Goal: Transaction & Acquisition: Purchase product/service

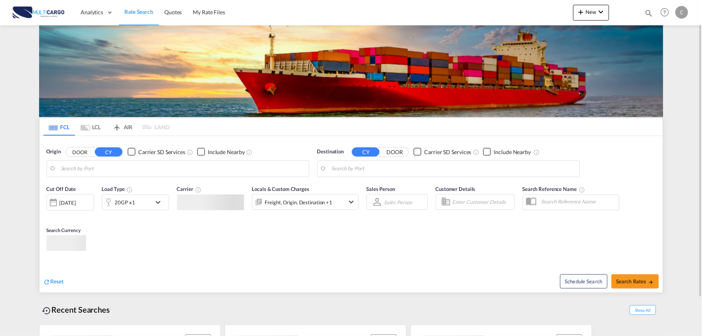
type input "Port of [GEOGRAPHIC_DATA], [GEOGRAPHIC_DATA], [GEOGRAPHIC_DATA]"
type input "Leixoes, Leixoes, PTLEI"
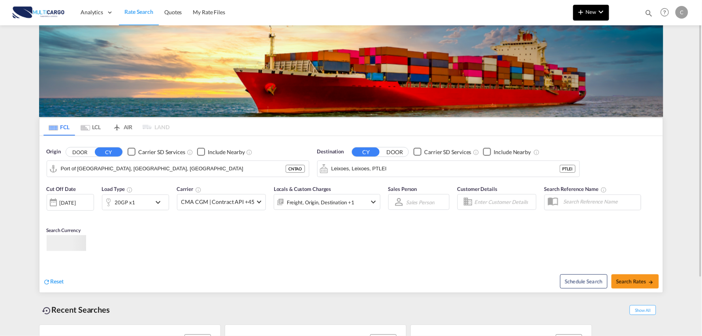
click at [600, 15] on md-icon "icon-chevron-down" at bounding box center [600, 11] width 9 height 9
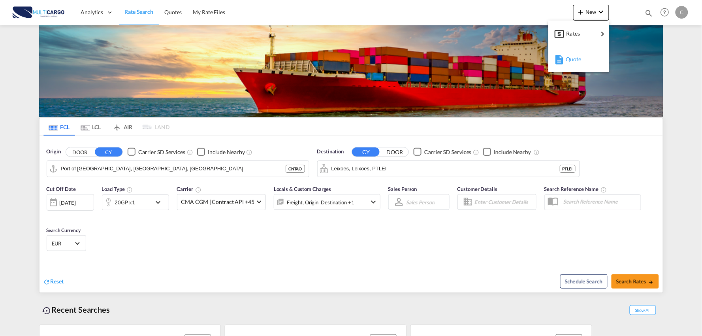
click at [579, 62] on div "Quote" at bounding box center [580, 59] width 29 height 20
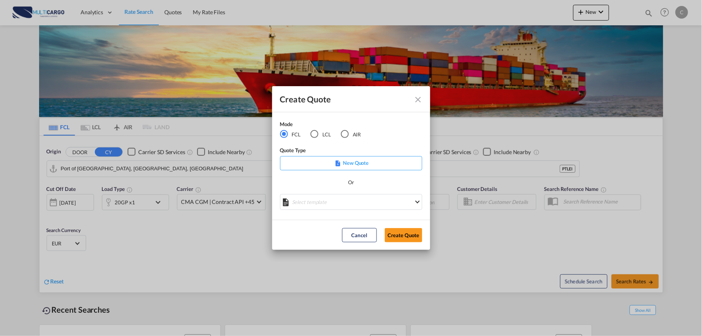
click at [315, 134] on div "LCL" at bounding box center [314, 134] width 8 height 8
click at [346, 204] on md-select "Select template EXP LCL Globelink 09/2025 Patricia Barroso | 12 Sep 2025 EXP UK…" at bounding box center [351, 202] width 142 height 16
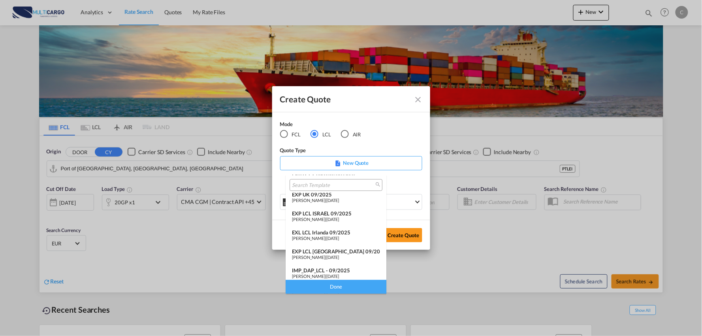
scroll to position [64, 0]
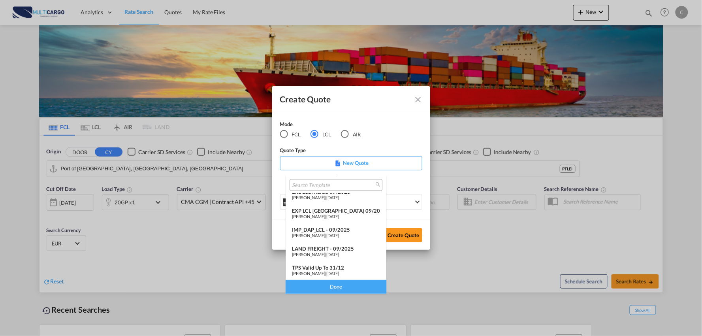
click at [318, 246] on div "LAND FREIGHT - 09/2025" at bounding box center [336, 248] width 88 height 6
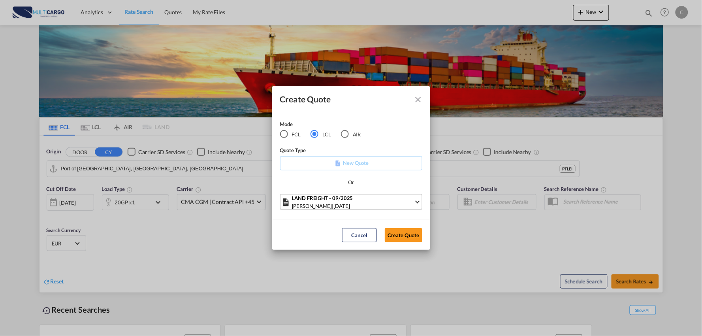
click at [354, 201] on div "LAND FREIGHT - 09/2025" at bounding box center [353, 198] width 122 height 8
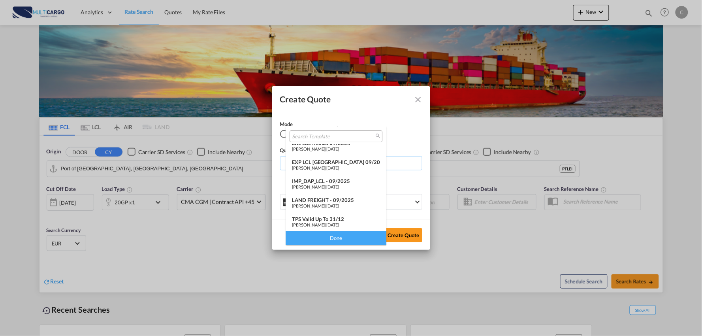
click at [329, 218] on div "TPS valid up to 31/12" at bounding box center [336, 219] width 88 height 6
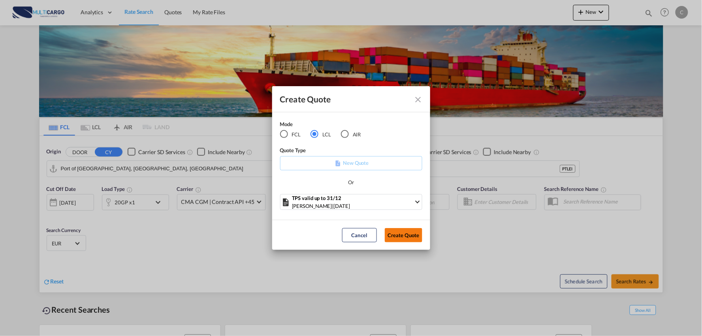
click at [420, 235] on button "Create Quote" at bounding box center [404, 235] width 38 height 14
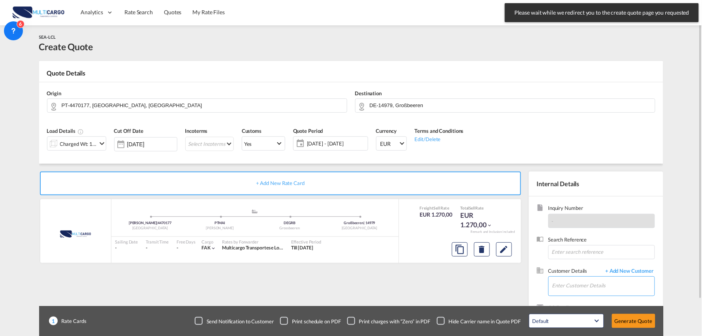
click at [574, 286] on input "Enter Customer Details" at bounding box center [603, 286] width 102 height 18
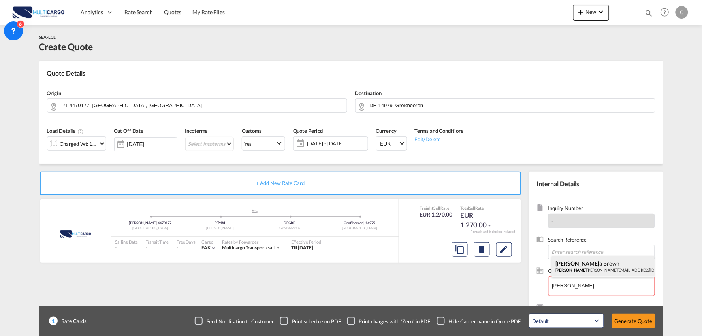
drag, startPoint x: 587, startPoint y: 263, endPoint x: 583, endPoint y: 266, distance: 4.2
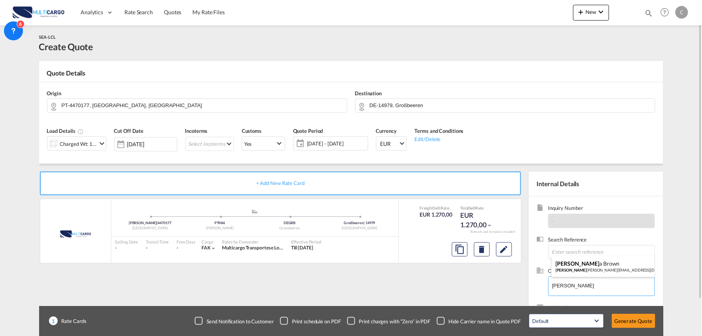
click at [587, 262] on div "Samanth a Brown samanth a.brown@tps-global.com | TPS Global Logistics" at bounding box center [603, 266] width 103 height 21
type input "TPS Global Logistics, Samantha Brown, samantha.brown@tps-global.com"
click at [443, 318] on div "Checkbox No Ink" at bounding box center [441, 321] width 8 height 8
click at [327, 286] on div "+ Add New Rate Card MultiCargo added by you Maia | 4470177 Portugal .a{fill:#aa…" at bounding box center [282, 253] width 486 height 165
click at [648, 321] on button "Generate Quote" at bounding box center [633, 321] width 43 height 14
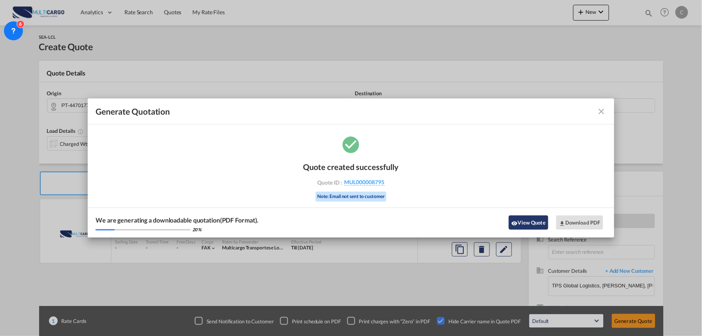
click at [515, 218] on button "View Quote" at bounding box center [529, 222] width 40 height 14
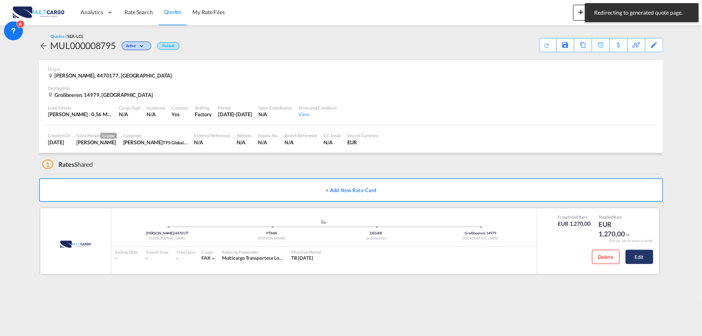
click at [638, 258] on button "Edit" at bounding box center [640, 257] width 28 height 14
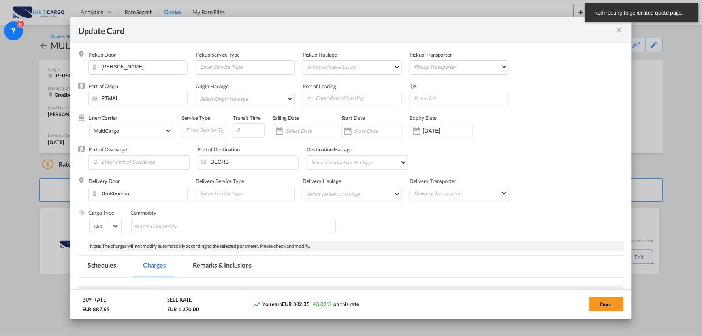
select select "per_package"
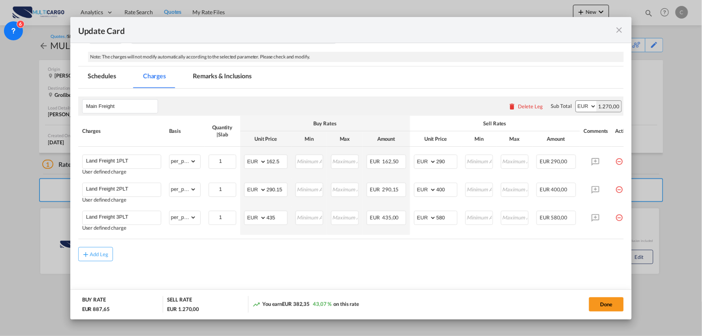
scroll to position [0, 20]
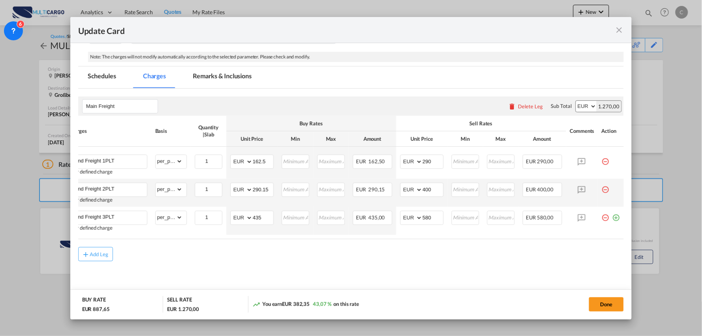
click at [602, 187] on md-icon "icon-minus-circle-outline red-400-fg pt-7" at bounding box center [606, 186] width 8 height 8
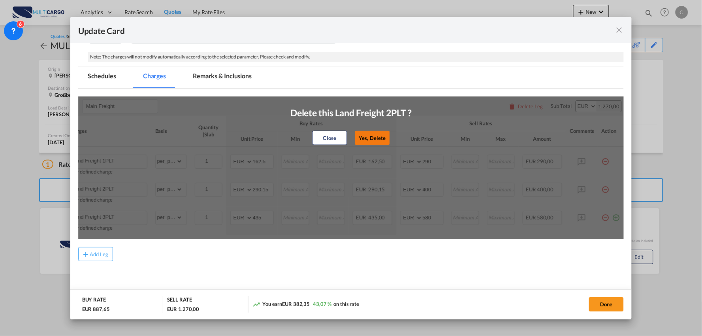
click at [384, 134] on button "Yes, Delete" at bounding box center [372, 138] width 35 height 14
type input "Land Freight 3PLT"
type input "435"
type input "580"
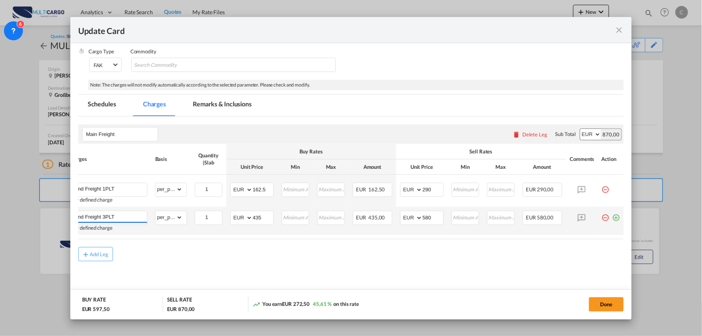
click at [602, 214] on md-icon "icon-minus-circle-outline red-400-fg pt-7" at bounding box center [606, 215] width 8 height 8
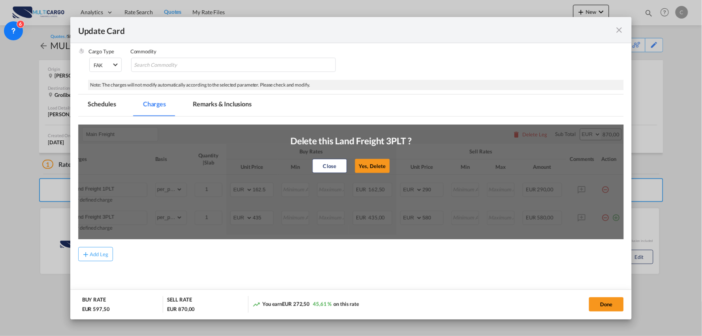
click at [372, 159] on button "Yes, Delete" at bounding box center [372, 166] width 35 height 14
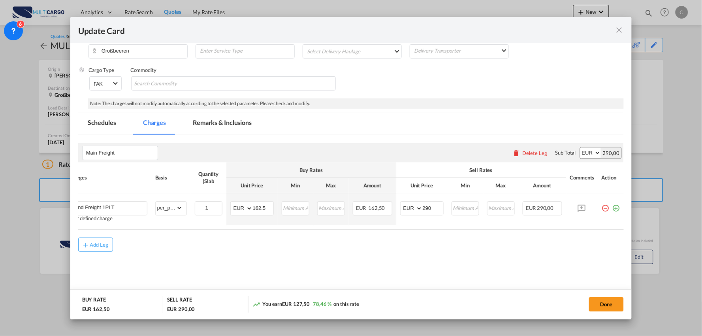
scroll to position [143, 0]
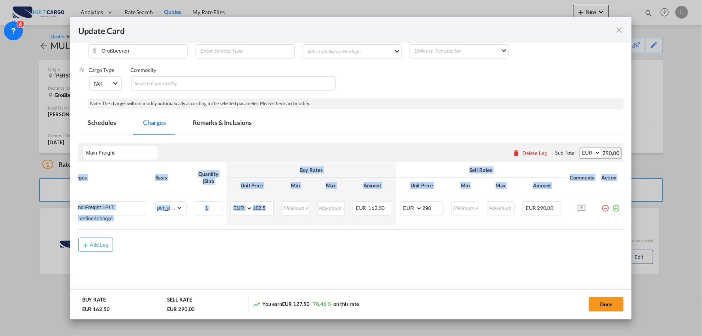
drag, startPoint x: 241, startPoint y: 230, endPoint x: 165, endPoint y: 231, distance: 76.2
click at [165, 229] on div "Charges Basis Quantity | Slab Buy Rates Sell Rates Comments Action Unit Price M…" at bounding box center [351, 195] width 546 height 67
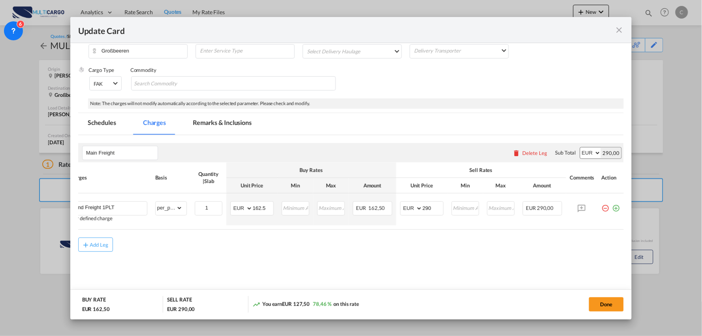
click at [218, 250] on div "Add Leg" at bounding box center [351, 244] width 546 height 14
click at [599, 302] on button "Done" at bounding box center [606, 304] width 35 height 14
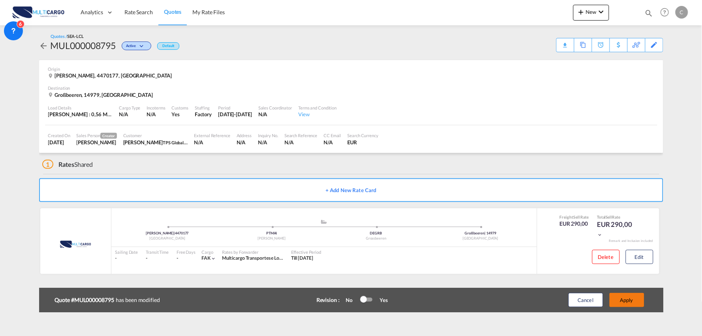
click at [631, 303] on button "Apply" at bounding box center [626, 300] width 35 height 14
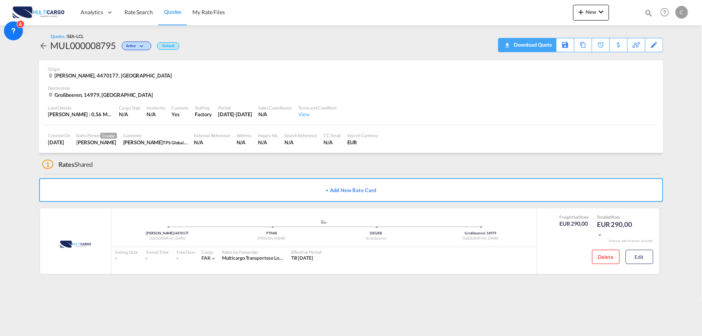
click at [543, 46] on div "Download Quote" at bounding box center [532, 44] width 40 height 13
click at [136, 162] on div "1 Rates Shared" at bounding box center [352, 162] width 621 height 19
click at [216, 46] on div "Quotes / SEA-LCL MUL000008795 Active Default Download Quote Save As Template Co…" at bounding box center [351, 42] width 624 height 19
click at [28, 89] on md-content "Analytics Reports Dashboard Rate Search Quotes My Rate Files New Rates Ratecard" at bounding box center [351, 168] width 702 height 336
click at [194, 161] on div "1 Rates Shared" at bounding box center [352, 162] width 621 height 19
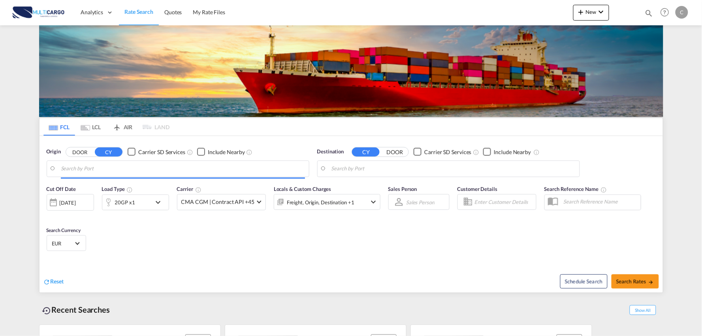
type input "Port of [GEOGRAPHIC_DATA], [GEOGRAPHIC_DATA], [GEOGRAPHIC_DATA]"
type input "Leixoes, Leixoes, PTLEI"
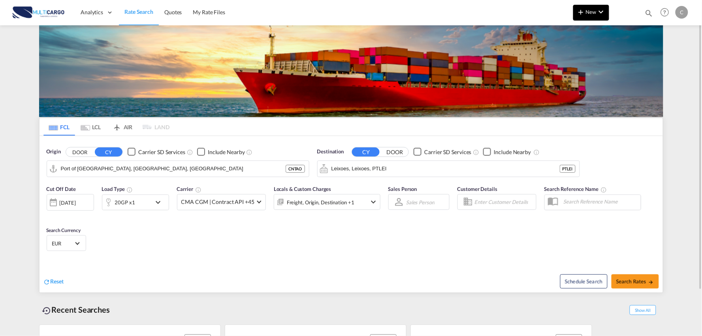
click at [581, 11] on md-icon "icon-plus 400-fg" at bounding box center [580, 11] width 9 height 9
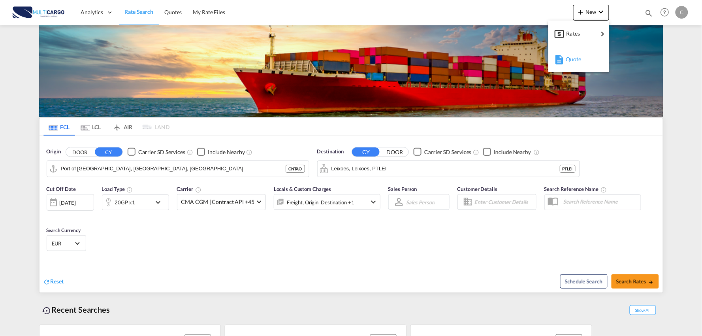
click at [587, 64] on div "Quote" at bounding box center [580, 59] width 29 height 20
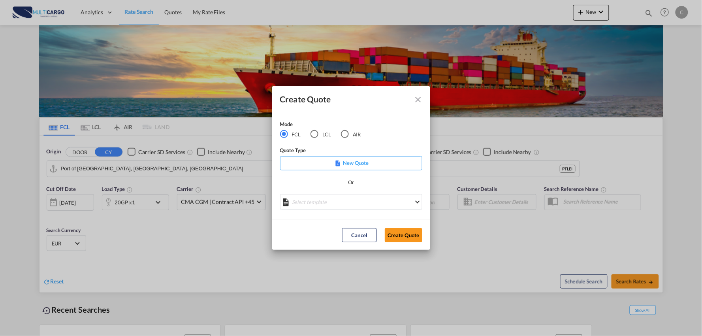
click at [317, 134] on div "LCL" at bounding box center [314, 134] width 8 height 8
click at [346, 135] on div "AIR" at bounding box center [345, 134] width 8 height 8
click at [340, 198] on md-select "Select template EXP EXW AIR 09/2025 [PERSON_NAME] | [DATE] IMP_DAP_AIR <500KG -…" at bounding box center [351, 202] width 142 height 16
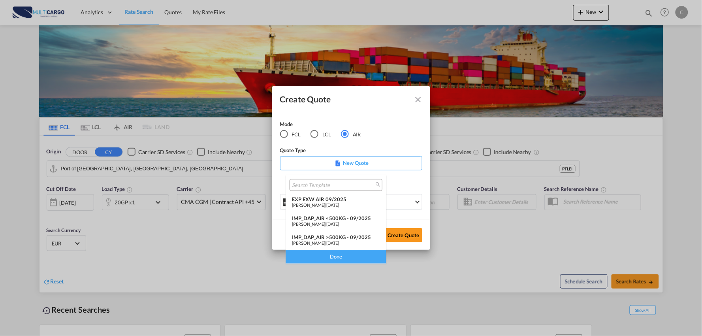
click at [350, 239] on div "IMP_DAP_AIR >500KG - 09/2025" at bounding box center [336, 237] width 88 height 6
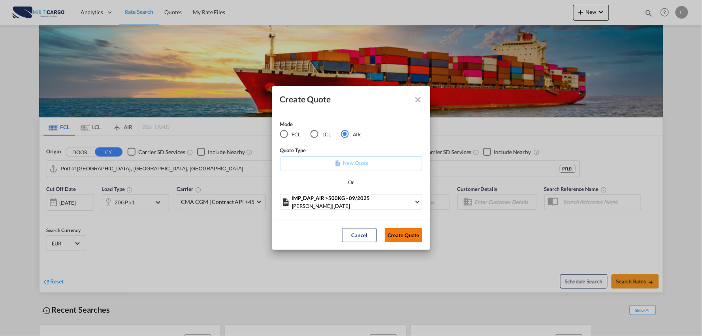
click at [407, 235] on button "Create Quote" at bounding box center [404, 235] width 38 height 14
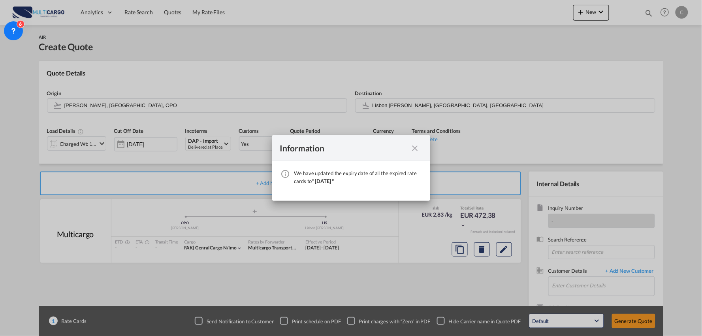
click at [415, 149] on md-icon "icon-close fg-AAA8AD cursor" at bounding box center [414, 147] width 9 height 9
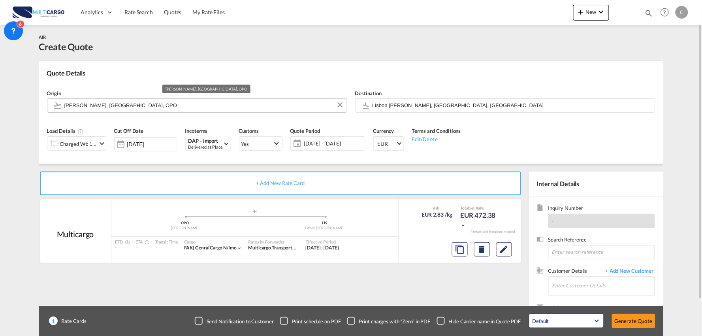
click at [115, 103] on input "[PERSON_NAME], [GEOGRAPHIC_DATA], OPO" at bounding box center [203, 105] width 278 height 14
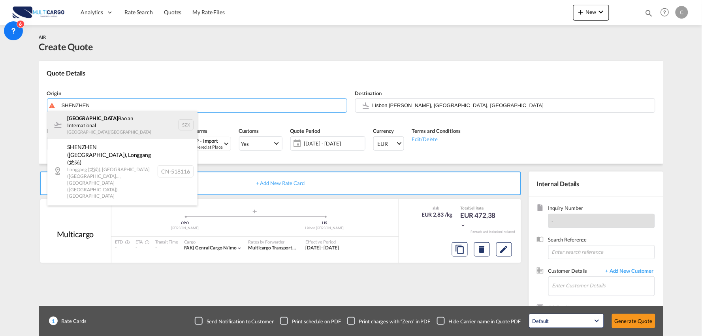
click at [87, 123] on div "Shenzhen Bao'an International [GEOGRAPHIC_DATA] , [GEOGRAPHIC_DATA] SZX" at bounding box center [122, 125] width 150 height 28
type input "Shenzhen Bao'an International, [GEOGRAPHIC_DATA], SZX"
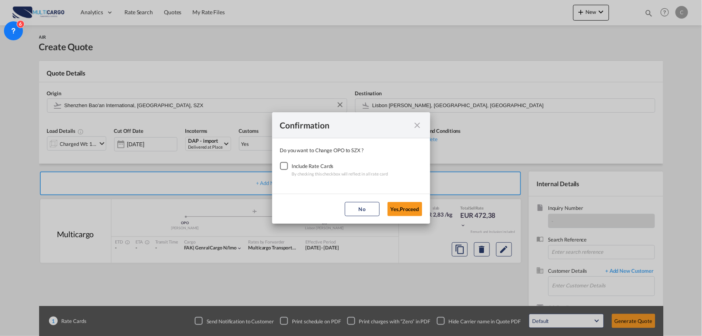
click at [282, 167] on div "Checkbox No Ink" at bounding box center [284, 166] width 8 height 8
drag, startPoint x: 404, startPoint y: 209, endPoint x: 392, endPoint y: 210, distance: 11.5
click at [404, 209] on button "Yes,Proceed" at bounding box center [404, 209] width 35 height 14
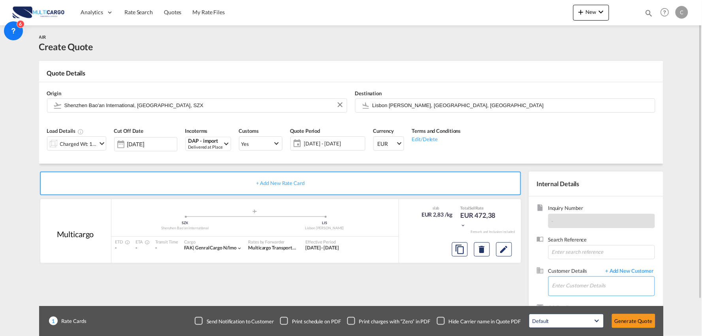
click at [596, 281] on input "Enter Customer Details" at bounding box center [603, 286] width 102 height 18
type input "L"
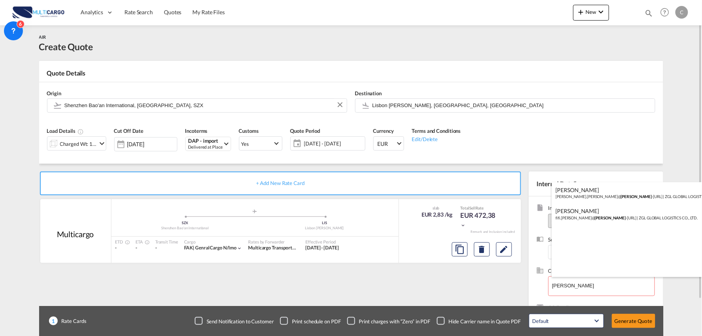
drag, startPoint x: 616, startPoint y: 213, endPoint x: 591, endPoint y: 227, distance: 28.6
click at [615, 213] on div "[PERSON_NAME].[PERSON_NAME]@ [PERSON_NAME] -[URL] | ZGL GLOBAL LOGISTICS CO., L…" at bounding box center [627, 213] width 150 height 21
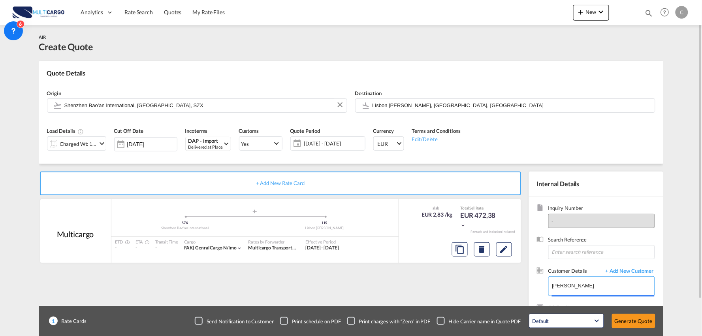
type input "ZGL GLOBAL LOGISTICS CO., LTD., [PERSON_NAME], [EMAIL_ADDRESS][PERSON_NAME][DOM…"
click at [465, 290] on div "+ Add New Rate Card Multicargo added by you .a{fill:#aaa8ad;} .a{fill:#aaa8ad;}…" at bounding box center [282, 253] width 486 height 165
click at [86, 145] on div "Charged Wt: 166,67 KG" at bounding box center [78, 143] width 37 height 11
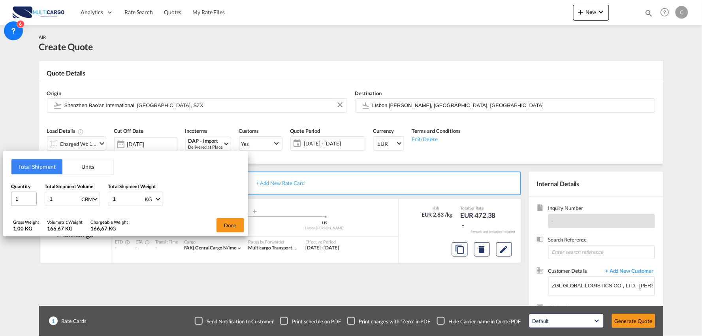
drag, startPoint x: 64, startPoint y: 198, endPoint x: 23, endPoint y: 197, distance: 41.9
click at [24, 198] on div "Quantity 1 Total Shipment Volume 1 CBM CBM CFT KG LB Total Shipment Weight 1 KG…" at bounding box center [125, 194] width 229 height 24
type input "0"
type input "0.28"
drag, startPoint x: 114, startPoint y: 198, endPoint x: 104, endPoint y: 198, distance: 9.5
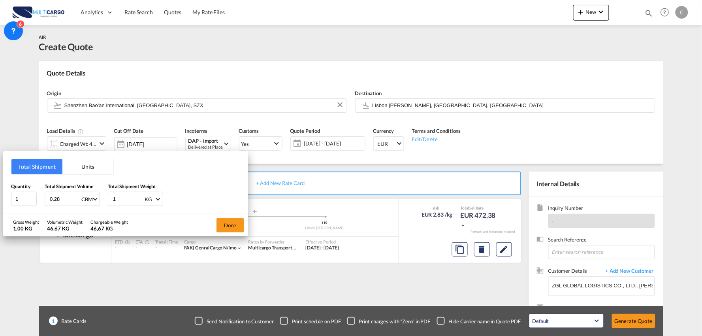
click at [104, 198] on div "Quantity 1 Total Shipment Volume 0.28 CBM CBM CFT KG LB Total Shipment Weight 1…" at bounding box center [125, 194] width 229 height 24
drag, startPoint x: 130, startPoint y: 194, endPoint x: 107, endPoint y: 194, distance: 22.1
click at [108, 194] on div "1 KG KG LB" at bounding box center [135, 199] width 55 height 14
type input "38"
type input "38.2"
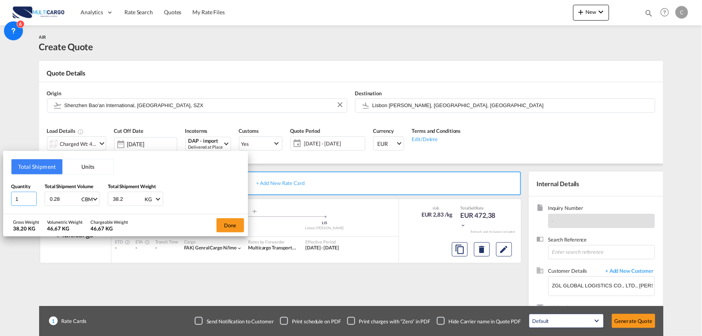
click at [7, 199] on div "Total Shipment Units Quantity 1 Total Shipment Volume 0.28 CBM CBM CFT KG LB To…" at bounding box center [125, 182] width 245 height 63
type input "3"
click at [211, 220] on div "Gross Weight 38,20 KG Volumetric Weight 46,67 KG Chargeable Weight 46,67 KG Done" at bounding box center [125, 225] width 245 height 22
click at [222, 223] on button "Done" at bounding box center [230, 225] width 28 height 14
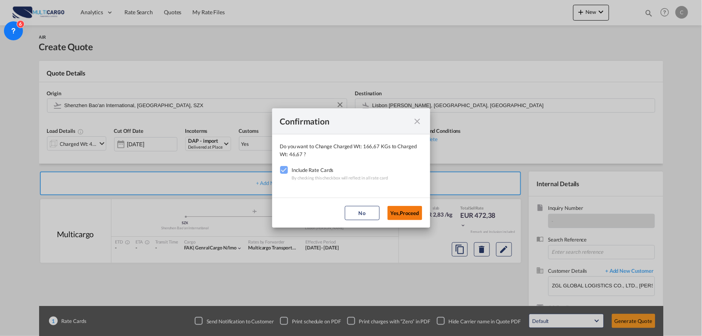
click at [395, 211] on button "Yes,Proceed" at bounding box center [404, 213] width 35 height 14
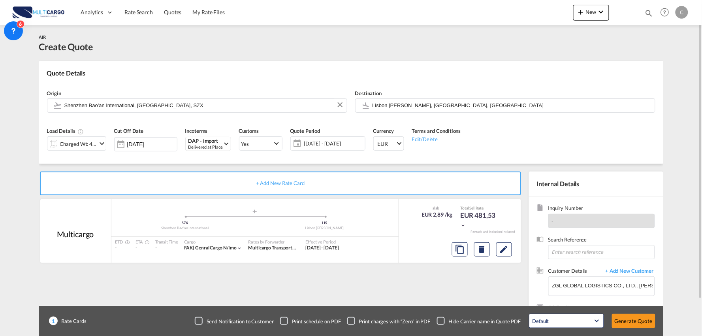
click at [444, 319] on div "Checkbox No Ink" at bounding box center [441, 321] width 8 height 8
click at [635, 317] on button "Generate Quote" at bounding box center [633, 321] width 43 height 14
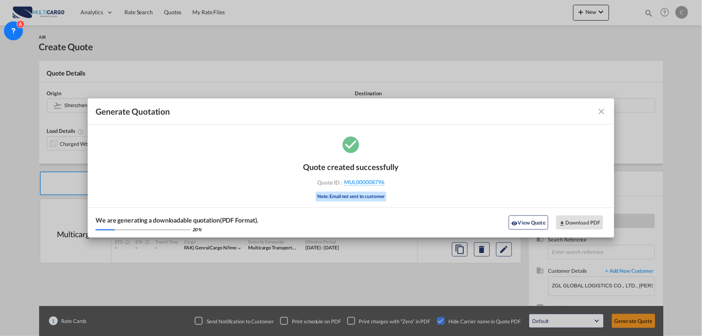
click at [528, 221] on button "View Quote" at bounding box center [529, 222] width 40 height 14
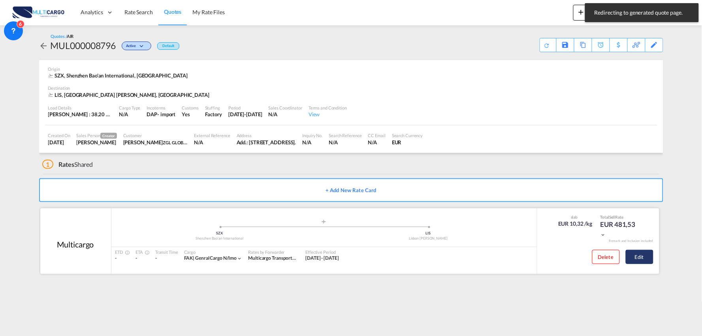
click at [645, 253] on button "Edit" at bounding box center [640, 257] width 28 height 14
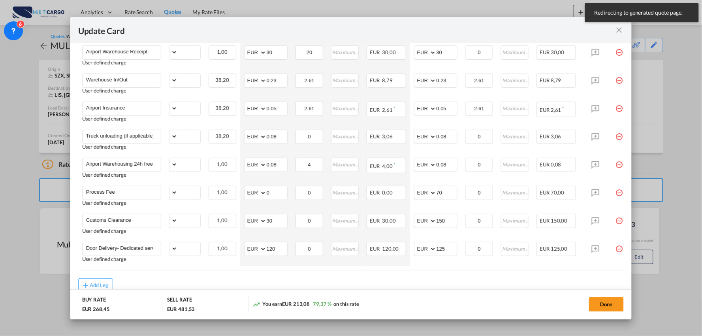
select select "per_bl"
select select "per_kg"
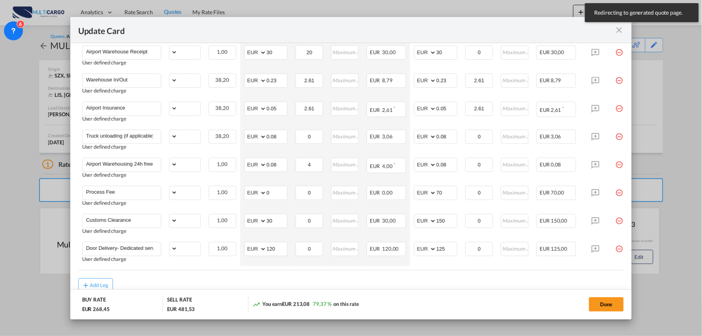
select select "per_shipment"
select select "per_bl"
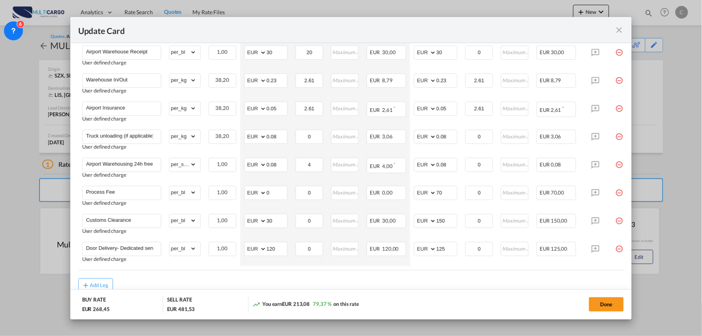
scroll to position [219, 0]
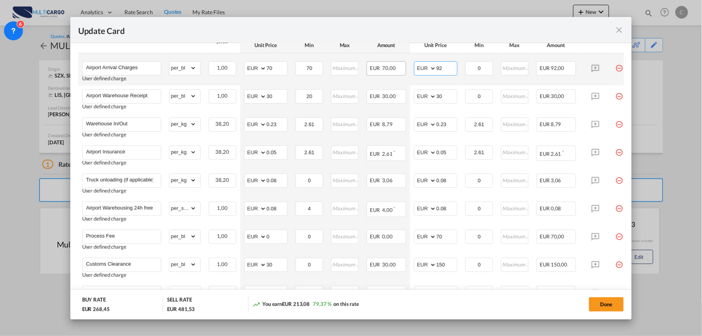
drag, startPoint x: 413, startPoint y: 73, endPoint x: 405, endPoint y: 74, distance: 8.4
click at [405, 74] on tr "Airport Arrival Charges User defined charge Please Enter Already Exists gross_w…" at bounding box center [358, 69] width 560 height 32
type input "70"
click at [459, 36] on div "Update Card" at bounding box center [351, 30] width 562 height 26
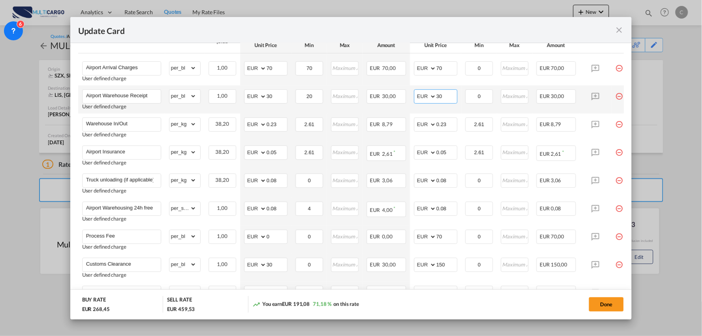
drag, startPoint x: 435, startPoint y: 99, endPoint x: 423, endPoint y: 100, distance: 11.5
click at [424, 99] on md-input-container "AED AFN ALL AMD ANG AOA ARS AUD AWG AZN BAM BBD BDT BGN BHD BIF BMD BND [PERSON…" at bounding box center [435, 96] width 43 height 14
type input "40"
click at [424, 30] on div "Update Card" at bounding box center [346, 30] width 536 height 10
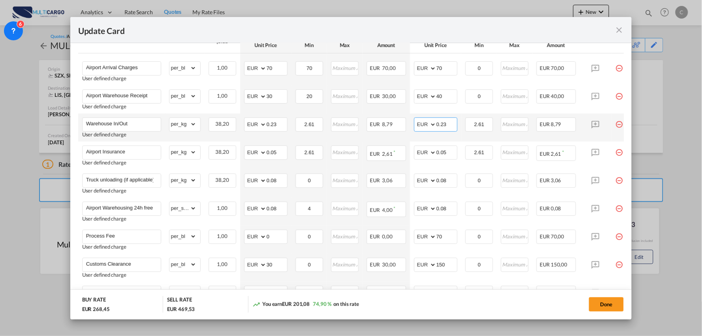
click at [448, 123] on input "0.23" at bounding box center [446, 124] width 21 height 12
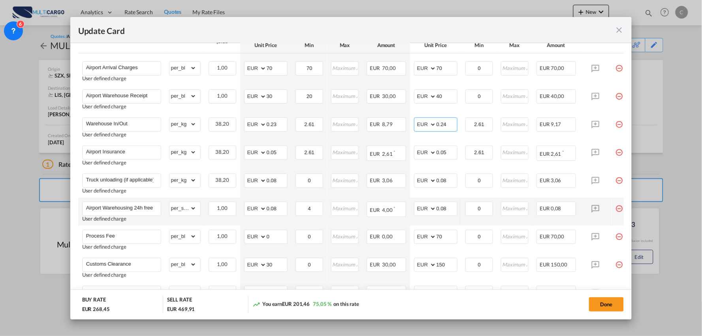
scroll to position [263, 0]
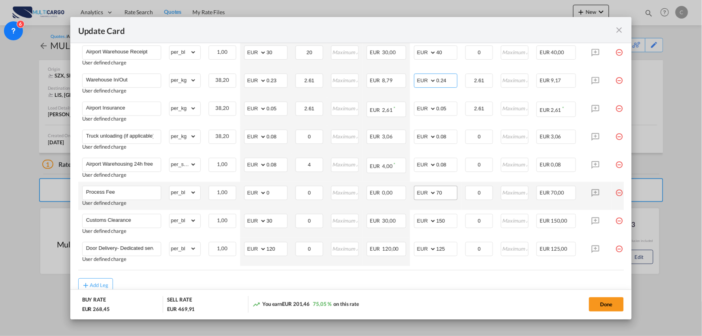
type input "0.24"
drag, startPoint x: 428, startPoint y: 191, endPoint x: 414, endPoint y: 192, distance: 13.8
click at [415, 192] on md-input-container "AED AFN ALL AMD ANG AOA ARS AUD AWG AZN BAM BBD BDT BGN BHD BIF BMD BND [PERSON…" at bounding box center [435, 193] width 43 height 14
type input "75"
click at [333, 280] on div "Add Leg" at bounding box center [351, 285] width 546 height 14
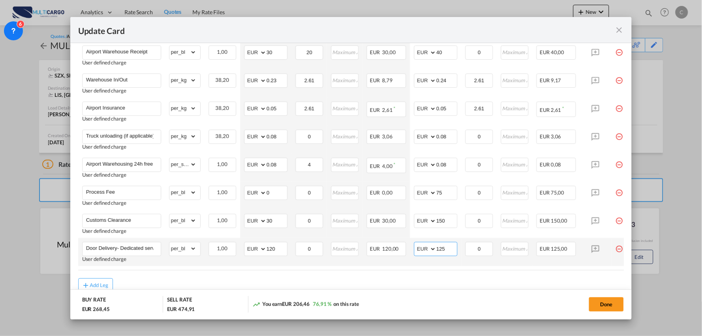
drag, startPoint x: 427, startPoint y: 250, endPoint x: 408, endPoint y: 251, distance: 19.0
click at [411, 251] on td "AED AFN ALL AMD ANG AOA ARS AUD AWG AZN BAM BBD BDT BGN BHD BIF BMD BND [PERSON…" at bounding box center [435, 252] width 51 height 28
type input "95"
drag, startPoint x: 245, startPoint y: 247, endPoint x: 224, endPoint y: 247, distance: 20.9
click at [226, 247] on tr "Door Delivery- Dedicated service User defined charge Please Enter Already Exist…" at bounding box center [358, 252] width 560 height 28
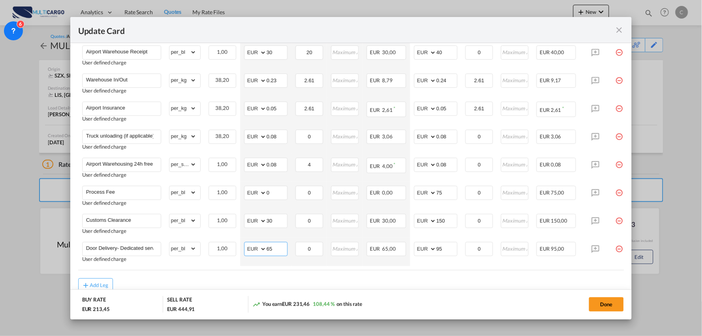
type input "65"
click at [405, 286] on div "Add Leg" at bounding box center [351, 285] width 546 height 14
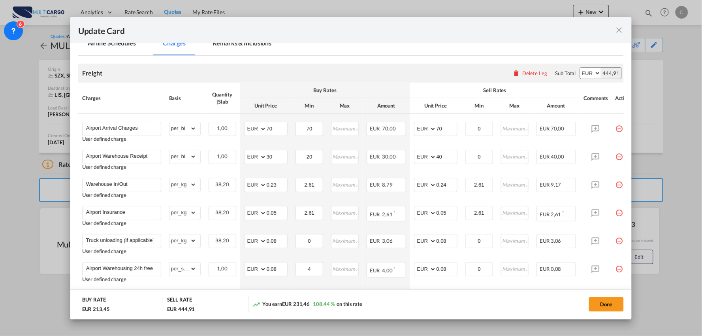
scroll to position [88, 0]
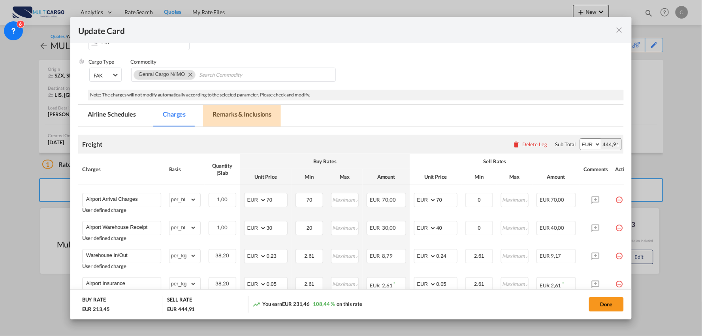
click at [222, 109] on md-tab-item "Remarks & Inclusions" at bounding box center [242, 116] width 78 height 22
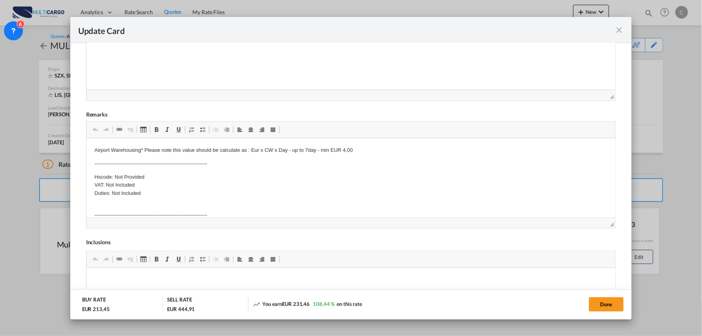
scroll to position [219, 0]
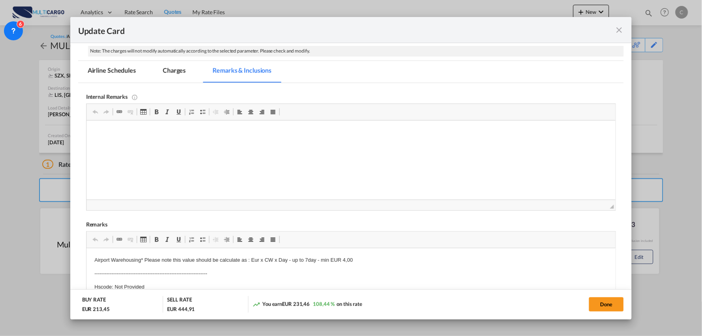
click at [167, 75] on md-tab-item "Charges" at bounding box center [174, 72] width 42 height 22
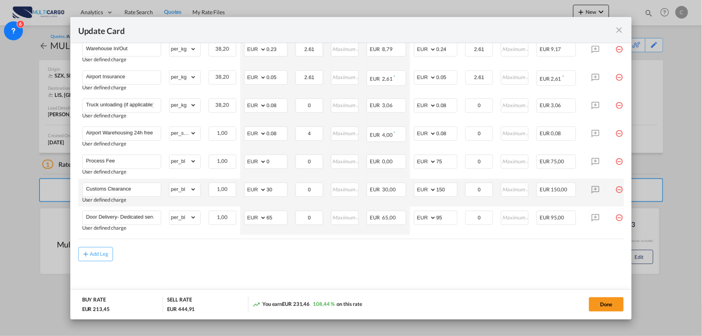
scroll to position [296, 0]
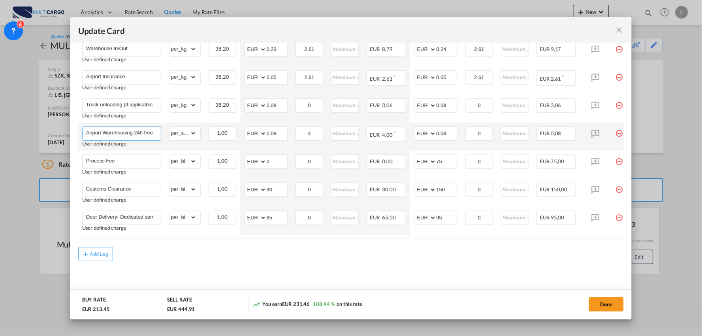
click at [141, 129] on input "Airport Warehousing 24h free *Eur x CW x Day - up to 7day - min EUR 4,00" at bounding box center [123, 133] width 75 height 12
type input "Airport Warehousing *Eur x CW x Day - up to 7day - min EUR 4,00"
click at [278, 267] on md-content "Freight Please enter leg name Leg Name Already Exists Delete Leg Sub Total AED …" at bounding box center [351, 109] width 546 height 379
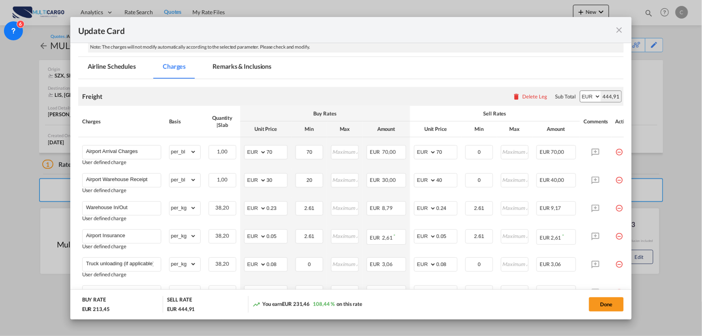
scroll to position [120, 0]
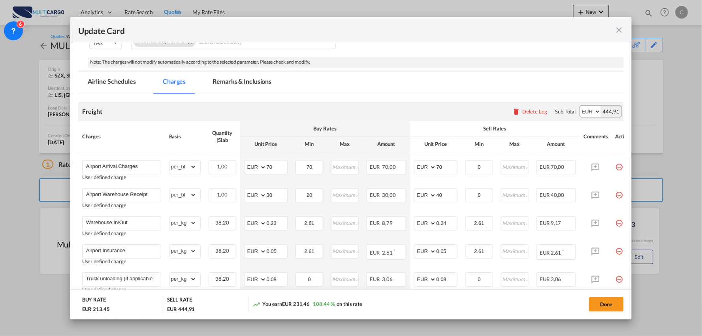
click at [232, 85] on md-tab-item "Remarks & Inclusions" at bounding box center [242, 83] width 78 height 22
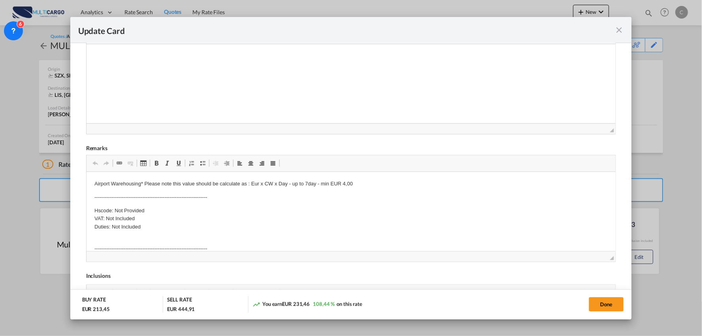
scroll to position [208, 0]
click at [361, 180] on p "Airport Warehousing* Please note this value should be calculate as : Eur x CW x…" at bounding box center [351, 183] width 514 height 8
click at [150, 239] on p "Hscode: Not Provided VAT: Not Included Duties: Not Included" at bounding box center [351, 231] width 514 height 24
drag, startPoint x: 149, startPoint y: 221, endPoint x: 115, endPoint y: 220, distance: 34.4
click at [115, 220] on p "Hscode: Not Provided VAT: Not Included Duties: Not Included" at bounding box center [351, 231] width 514 height 24
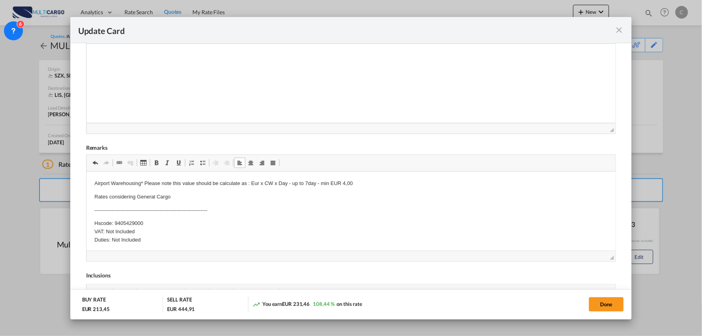
click at [135, 234] on p "Hscode: 9405429000 VAT: Not Included Duties: Not Included" at bounding box center [351, 231] width 514 height 24
drag, startPoint x: 146, startPoint y: 236, endPoint x: 112, endPoint y: 235, distance: 34.0
click at [112, 235] on p "Hscode: 9405429000 VAT: 23% Duties: Not Included" at bounding box center [351, 231] width 514 height 24
click at [117, 239] on p "Hscode: 9405429000 VAT: 23% Duties:" at bounding box center [351, 231] width 514 height 24
click at [151, 220] on p "Hscode: 9405429000 VAT: 23% Duties: 3.70" at bounding box center [351, 231] width 514 height 24
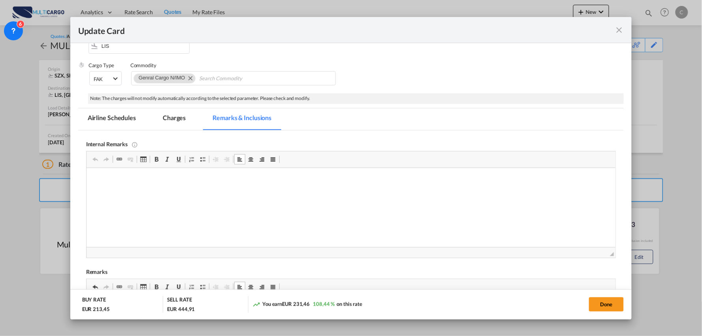
scroll to position [0, 0]
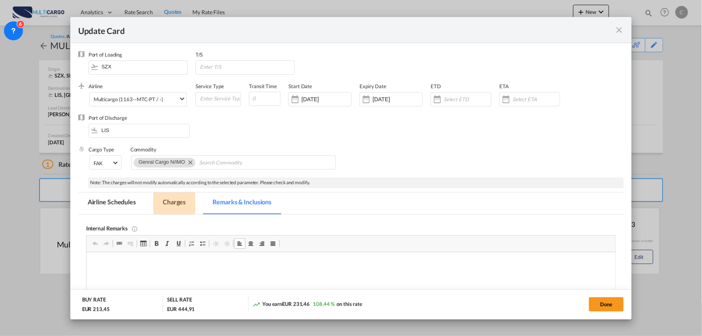
click at [177, 203] on md-tab-item "Charges" at bounding box center [174, 203] width 42 height 22
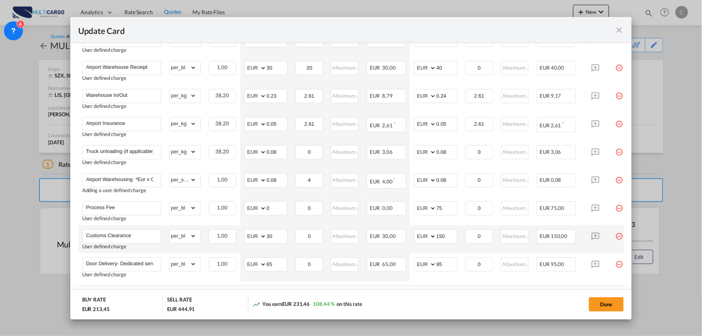
scroll to position [263, 0]
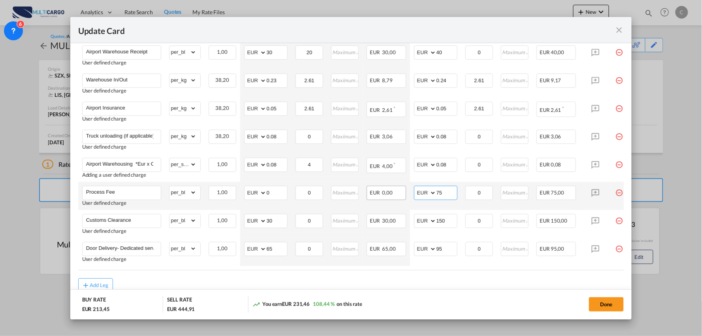
drag, startPoint x: 431, startPoint y: 191, endPoint x: 397, endPoint y: 191, distance: 33.6
click at [412, 191] on td "AED AFN ALL AMD ANG AOA ARS AUD AWG AZN BAM BBD BDT BGN BHD BIF BMD BND [PERSON…" at bounding box center [435, 196] width 51 height 28
type input "80"
click at [609, 303] on button "Done" at bounding box center [606, 304] width 35 height 14
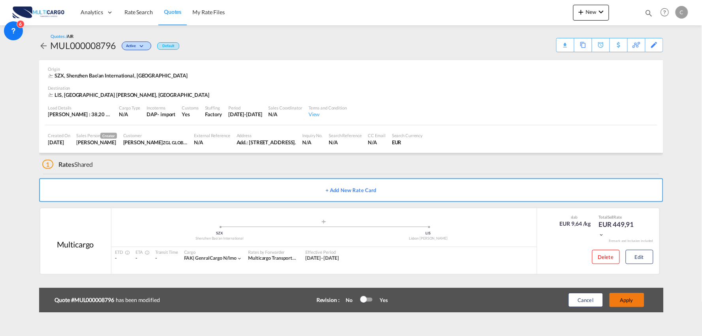
click at [638, 299] on button "Apply" at bounding box center [626, 300] width 35 height 14
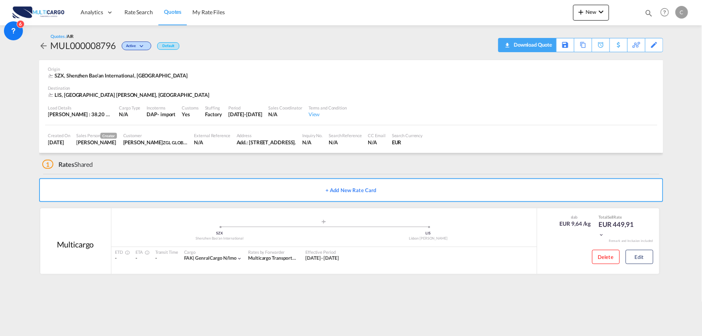
click at [544, 47] on div "Download Quote" at bounding box center [532, 44] width 40 height 13
